Goal: Navigation & Orientation: Find specific page/section

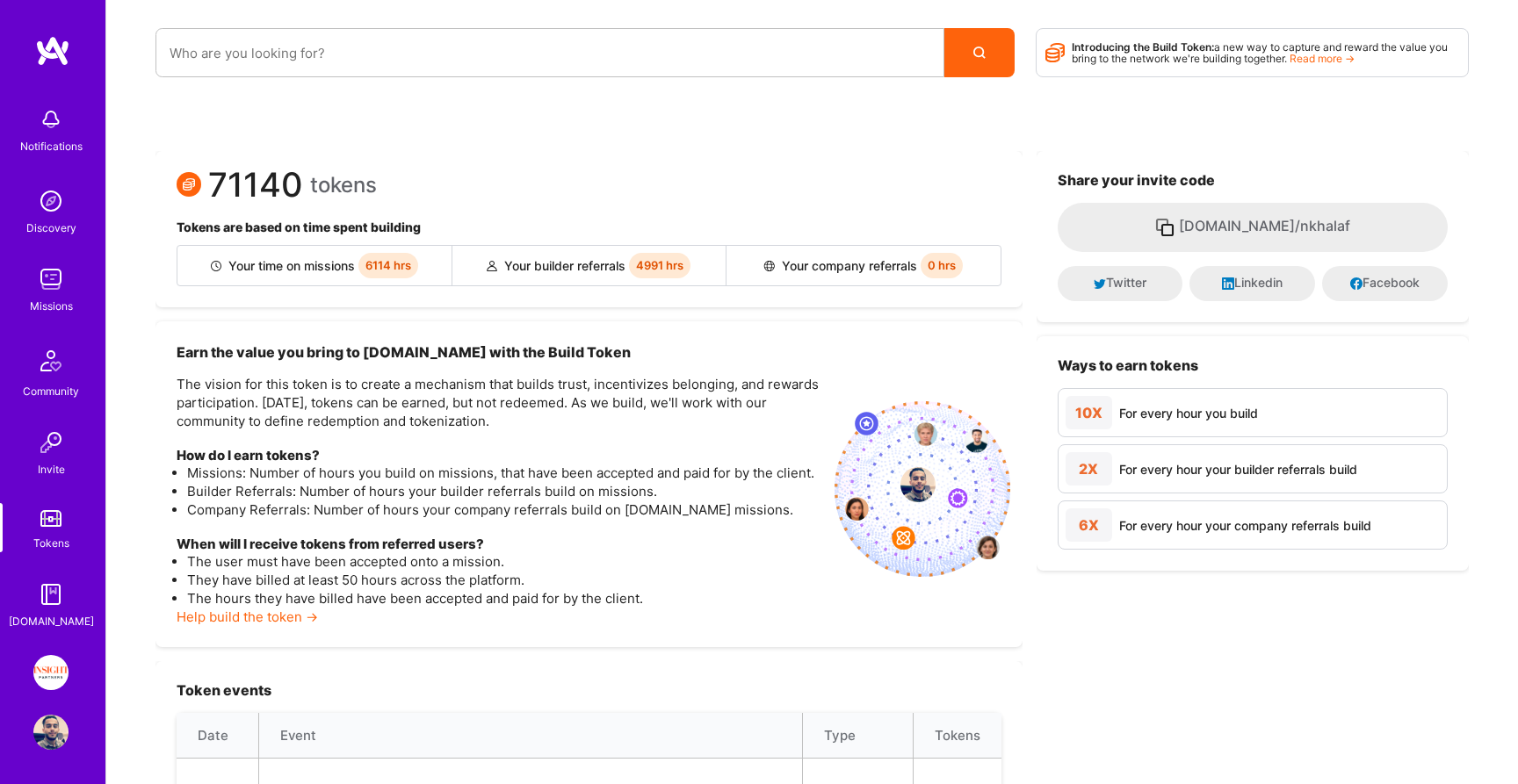
click at [51, 221] on div "Discovery" at bounding box center [51, 228] width 50 height 19
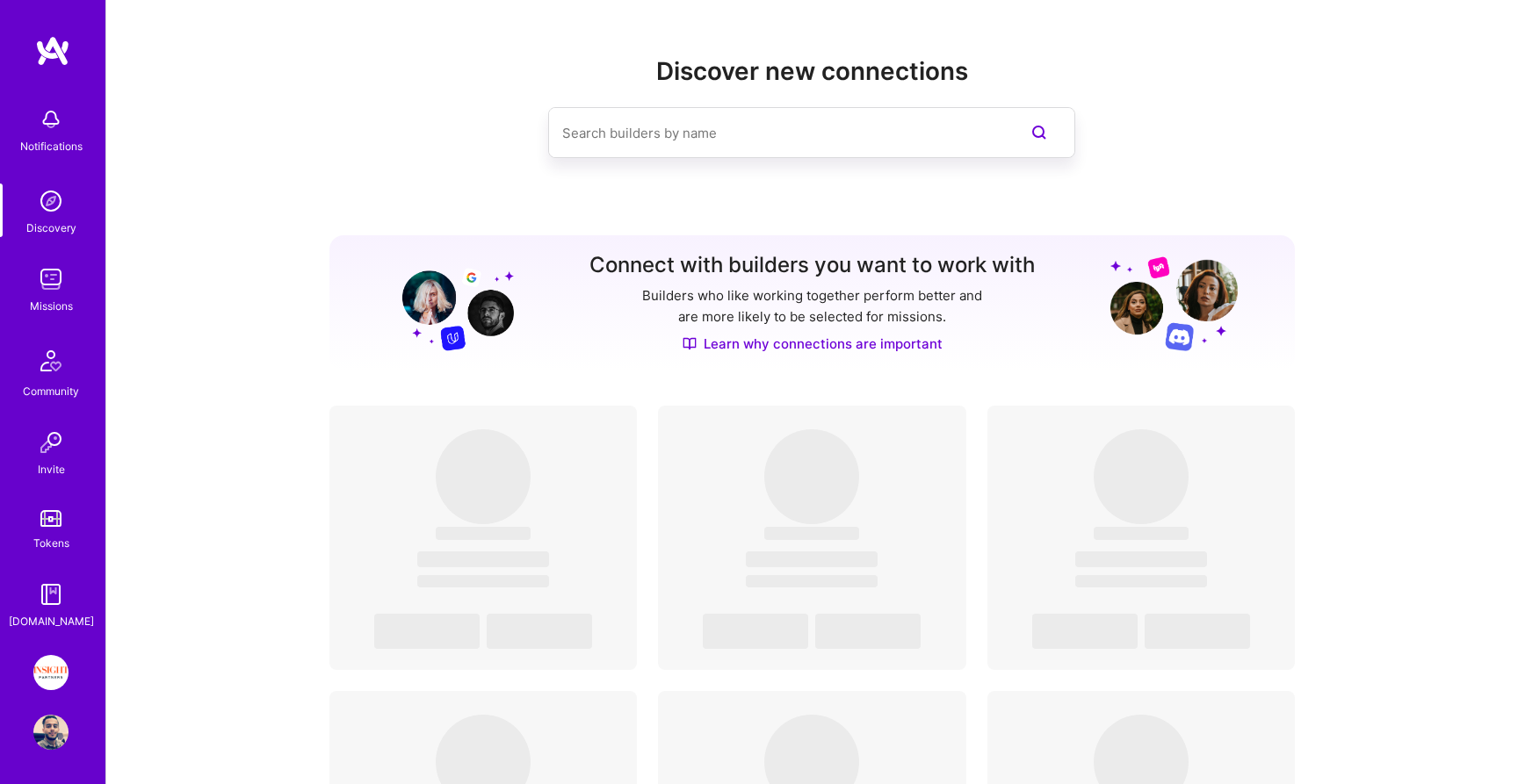
click at [51, 281] on img at bounding box center [51, 280] width 35 height 35
